Goal: Task Accomplishment & Management: Use online tool/utility

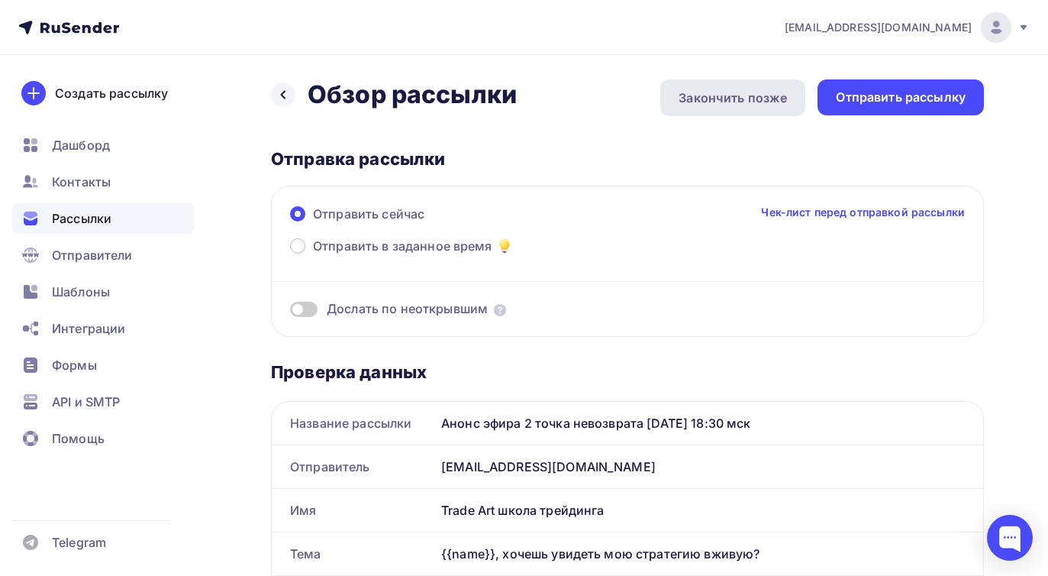
click at [743, 95] on div "Закончить позже" at bounding box center [733, 98] width 108 height 18
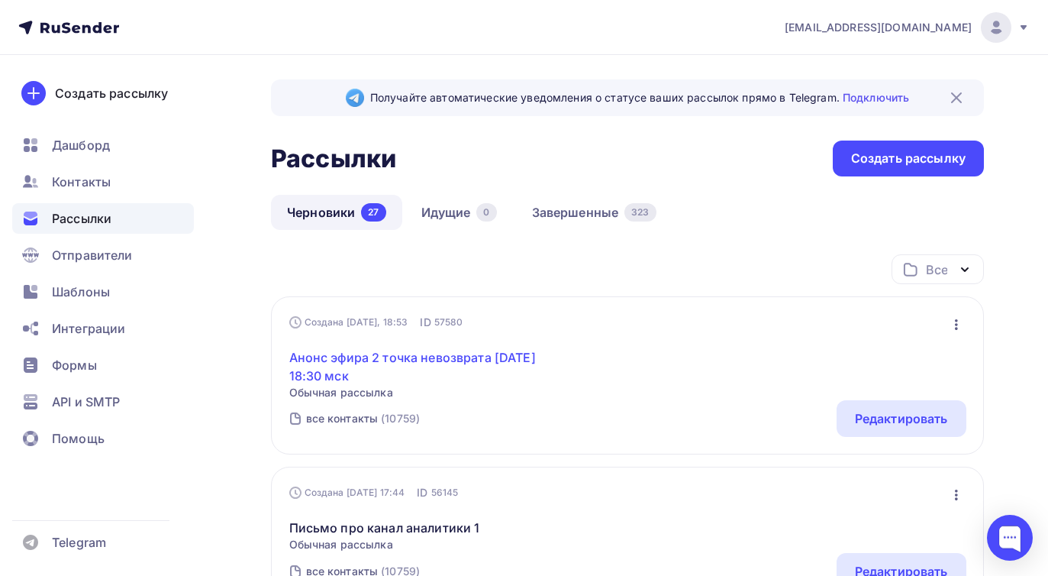
click at [389, 360] on link "Анонс эфира 2 точка невозврата [DATE] 18:30 мск" at bounding box center [420, 366] width 262 height 37
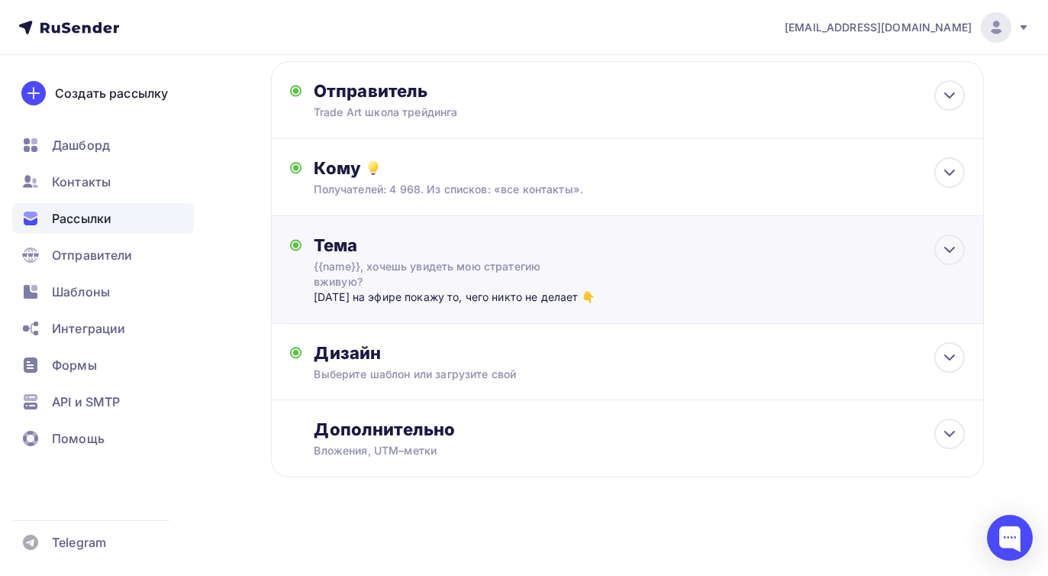
scroll to position [120, 0]
click at [411, 363] on div "Дизайн Выберите шаблон или загрузите свой Размер письма: 122 Kb Заменить шаблон…" at bounding box center [639, 362] width 651 height 40
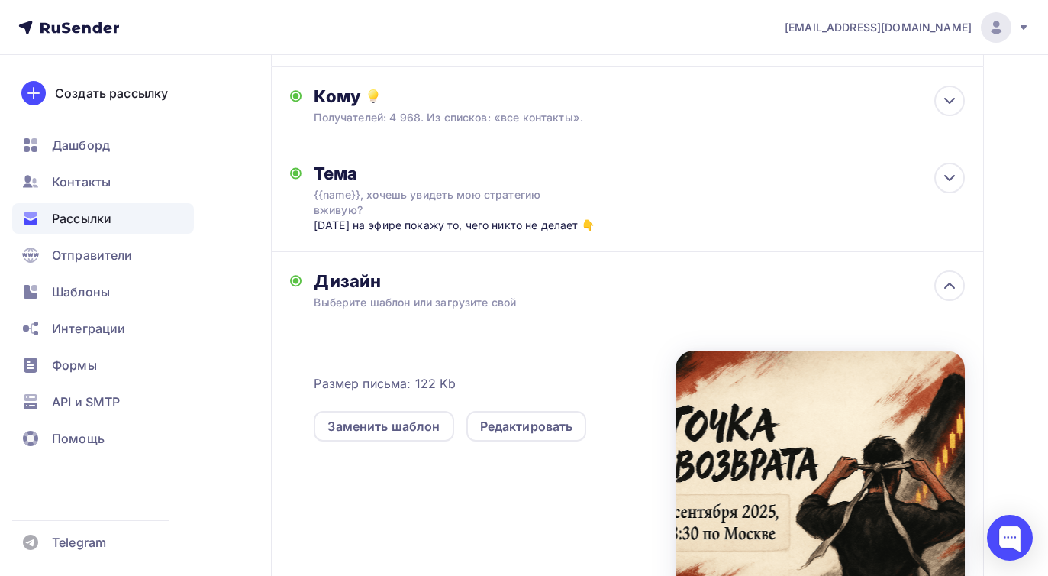
scroll to position [182, 0]
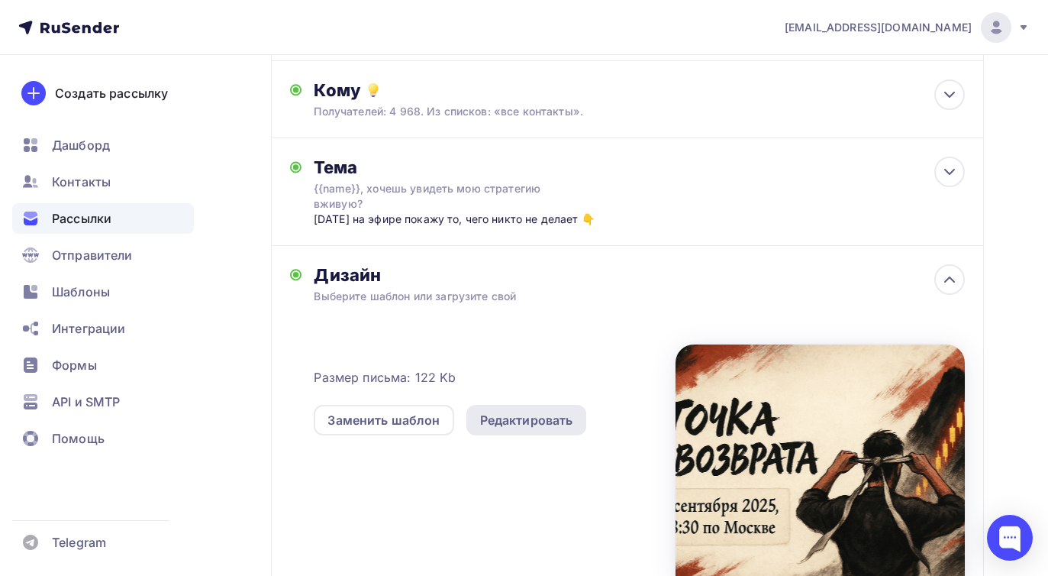
click at [515, 427] on div "Редактировать" at bounding box center [526, 420] width 93 height 18
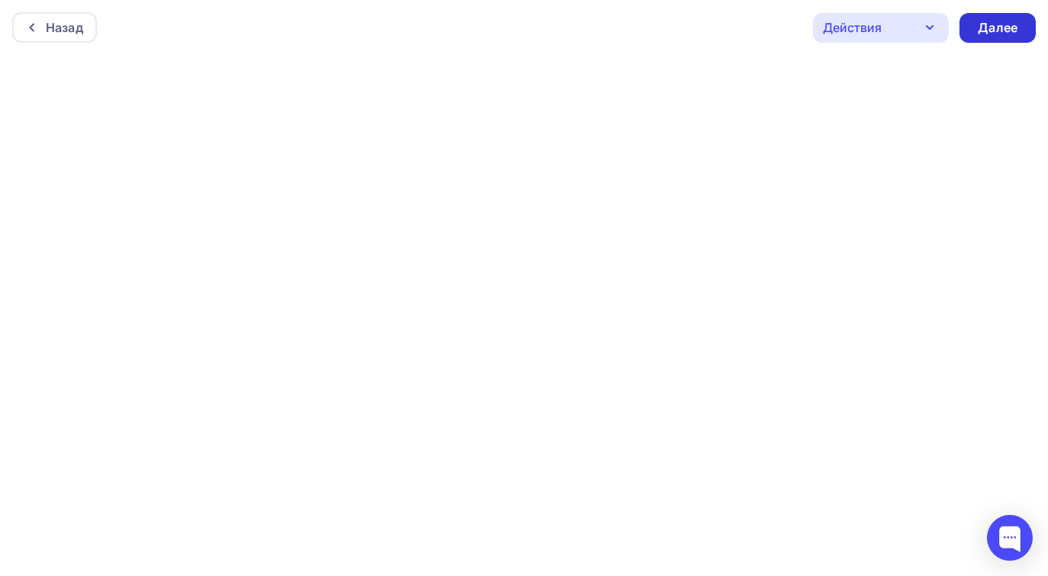
click at [1005, 31] on div "Далее" at bounding box center [998, 28] width 40 height 18
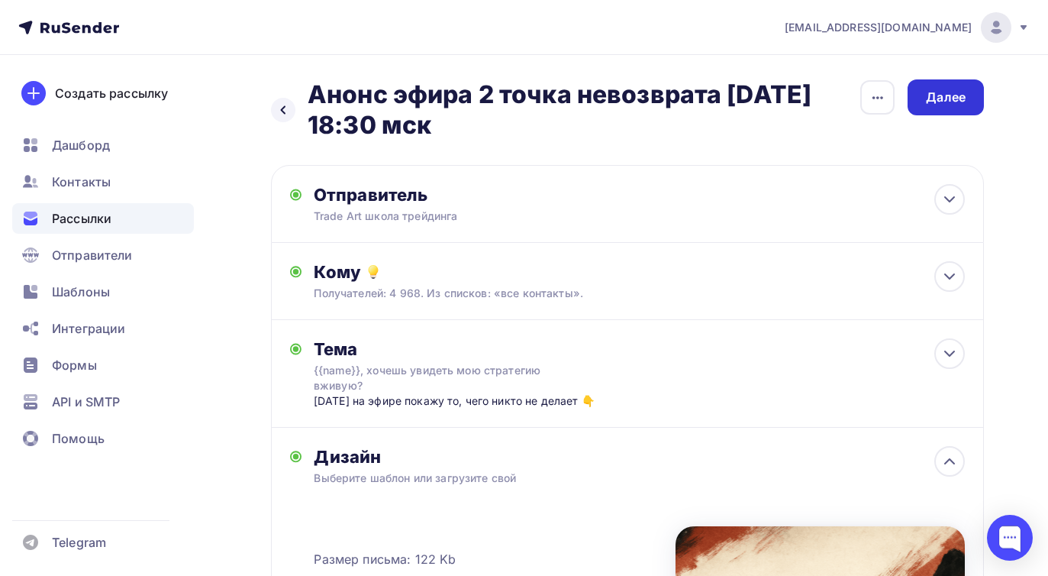
click at [945, 103] on div "Далее" at bounding box center [946, 98] width 40 height 18
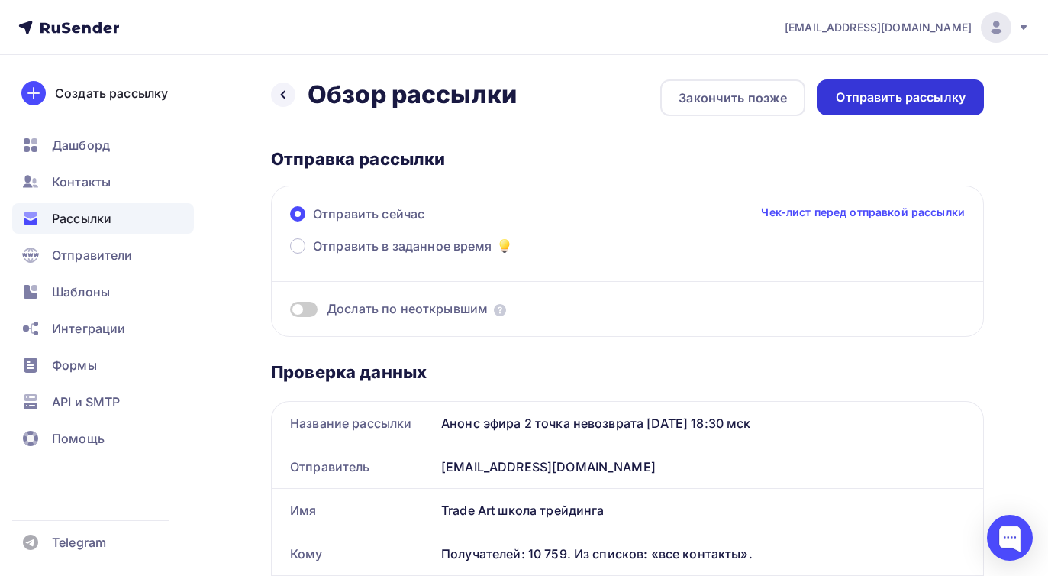
click at [879, 95] on div "Отправить рассылку" at bounding box center [901, 98] width 130 height 18
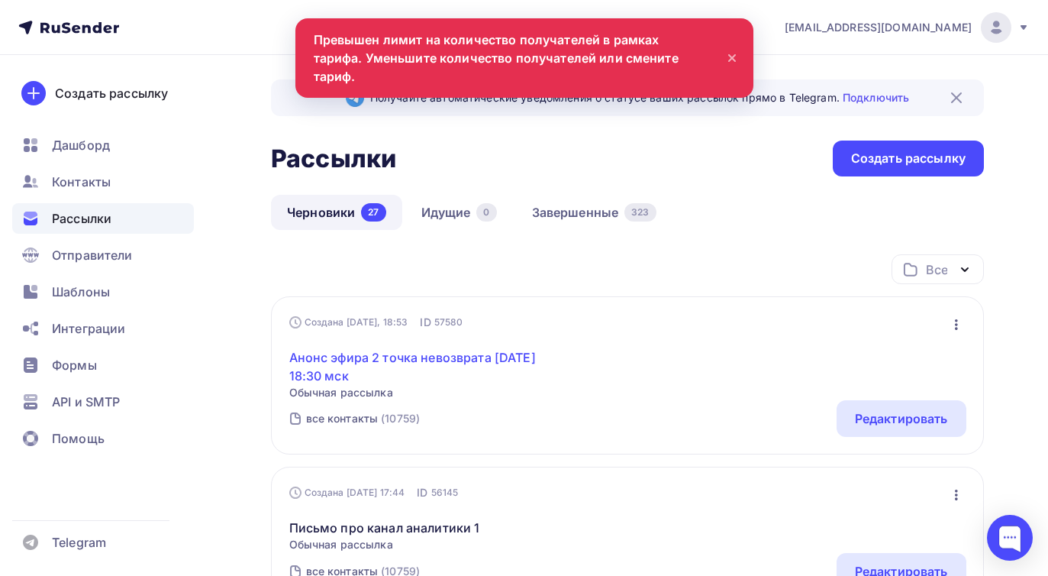
click at [373, 377] on link "Анонс эфира 2 точка невозврата [DATE] 18:30 мск" at bounding box center [420, 366] width 262 height 37
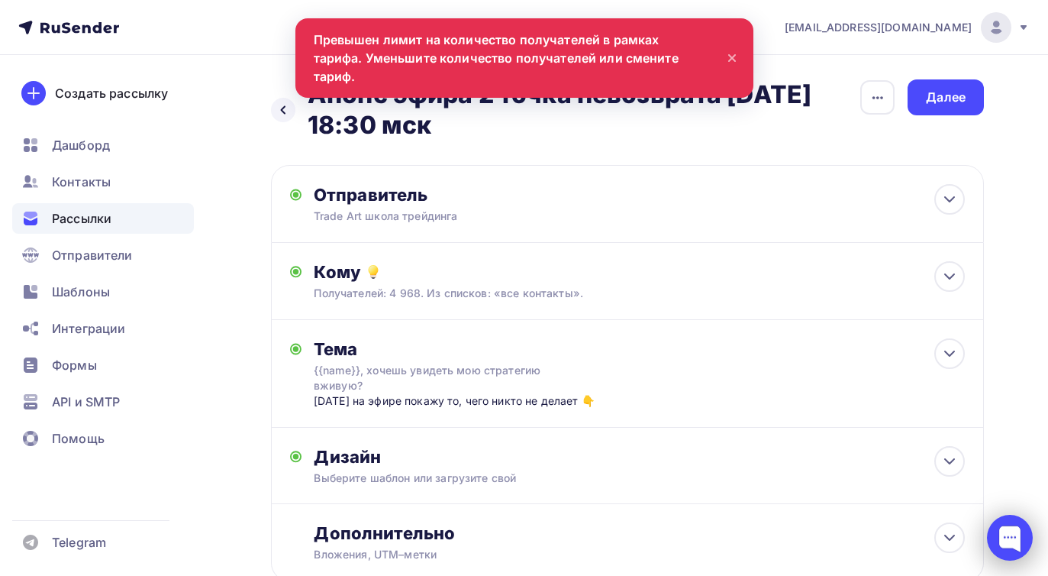
click at [1011, 520] on div at bounding box center [1010, 537] width 46 height 46
